Goal: Find specific page/section: Find specific page/section

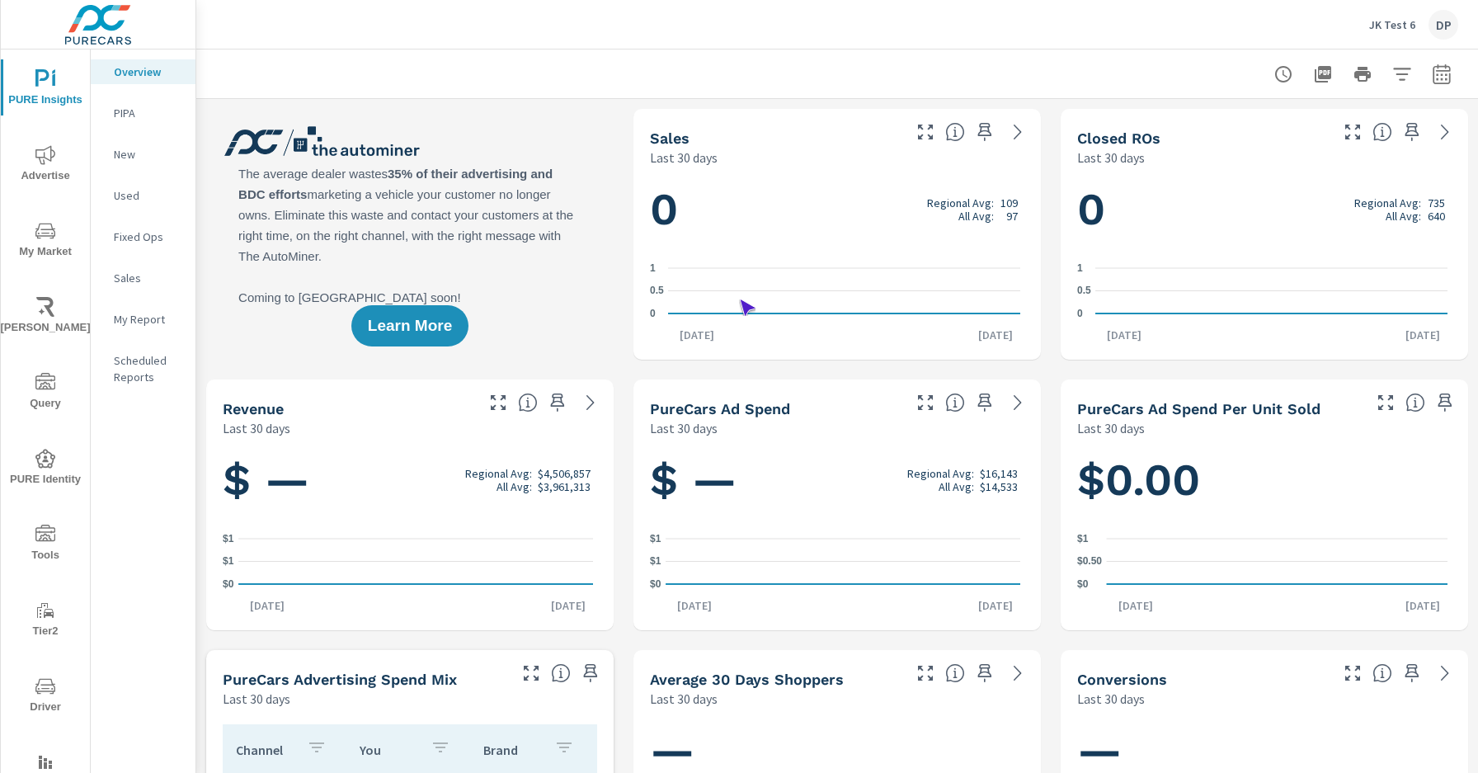
click at [42, 696] on span "Driver" at bounding box center [45, 696] width 79 height 40
